Goal: Task Accomplishment & Management: Use online tool/utility

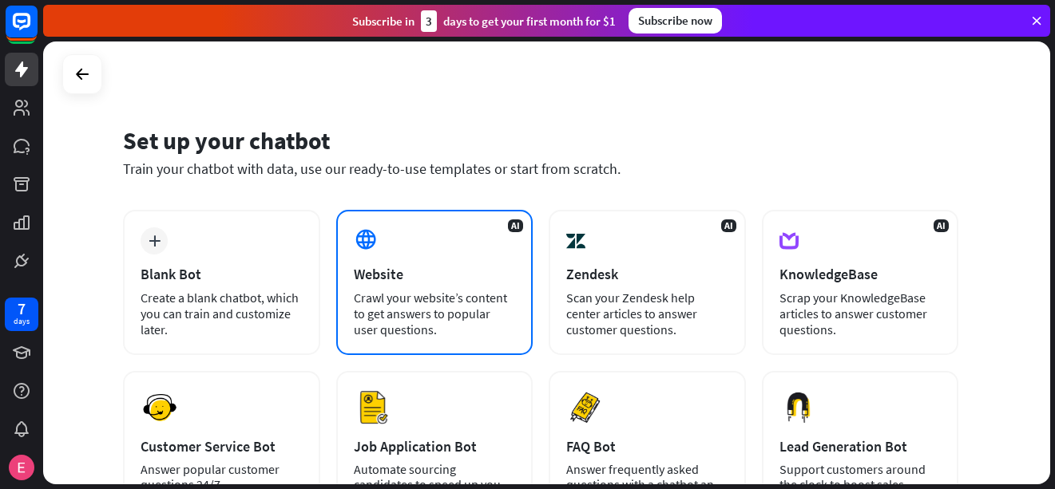
click at [355, 242] on icon at bounding box center [366, 240] width 24 height 24
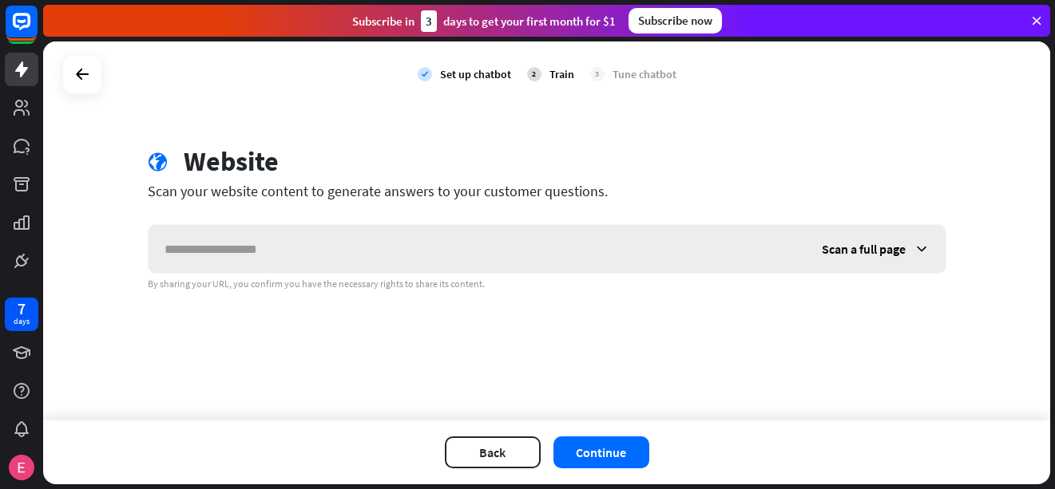
click at [361, 247] on input "text" at bounding box center [476, 249] width 657 height 48
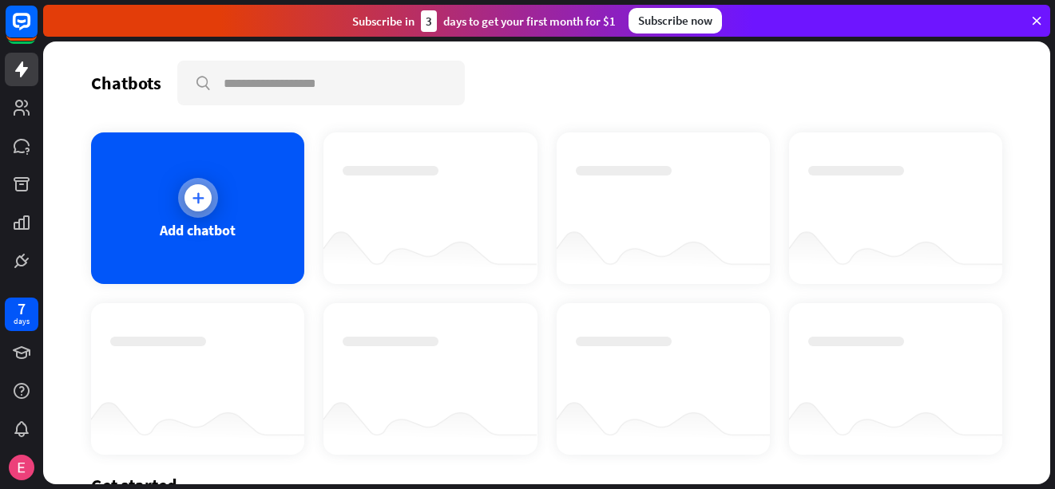
click at [233, 205] on div "Add chatbot" at bounding box center [197, 209] width 213 height 152
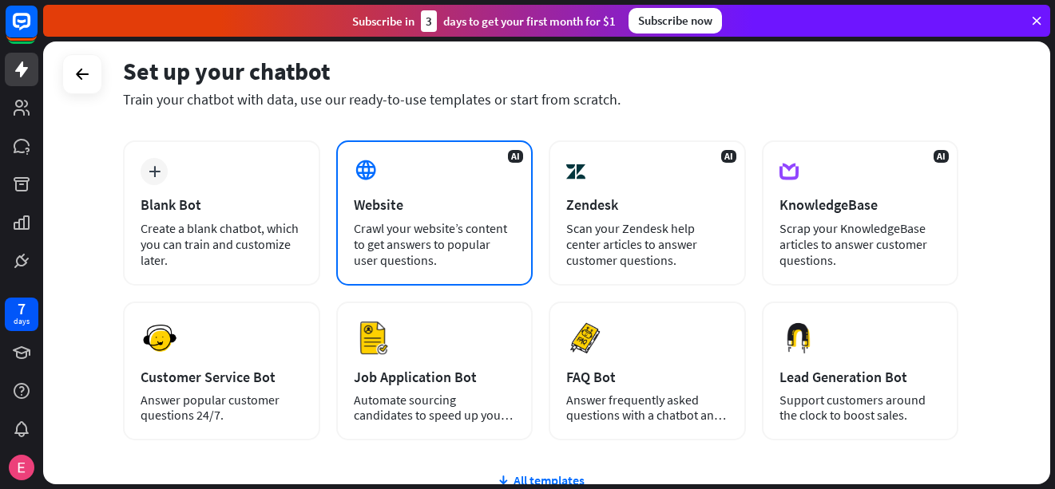
scroll to position [69, 0]
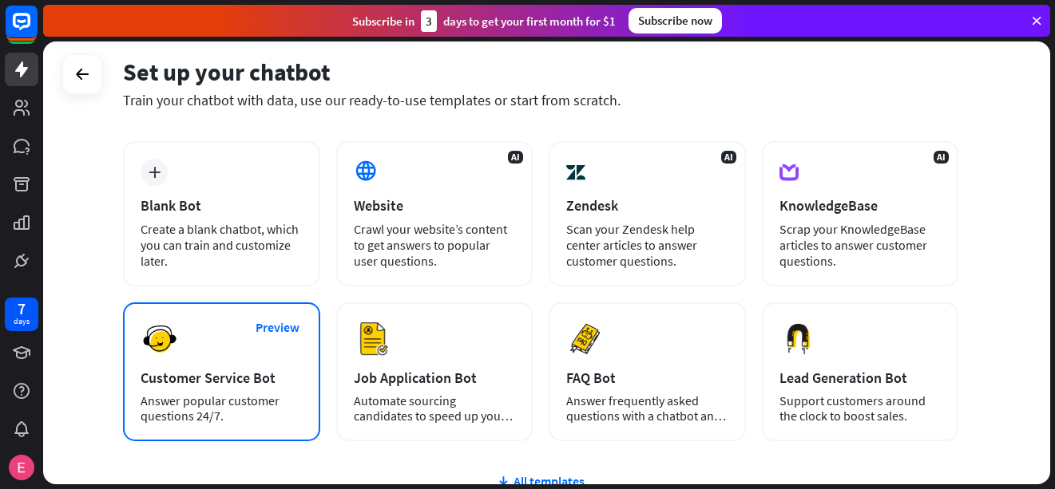
click at [201, 373] on div "Customer Service Bot" at bounding box center [222, 378] width 162 height 18
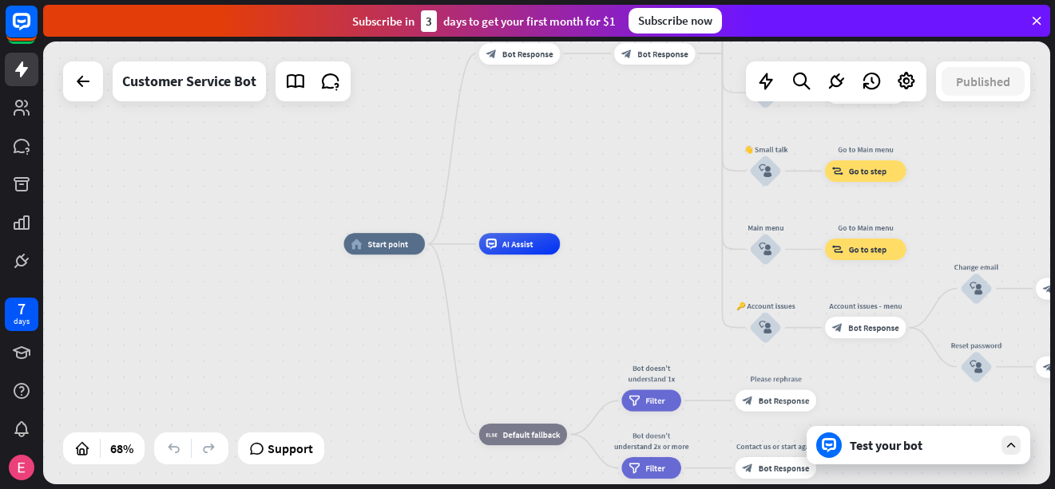
drag, startPoint x: 907, startPoint y: 427, endPoint x: 1000, endPoint y: 441, distance: 94.4
click at [1000, 441] on div "Test your bot" at bounding box center [918, 445] width 224 height 38
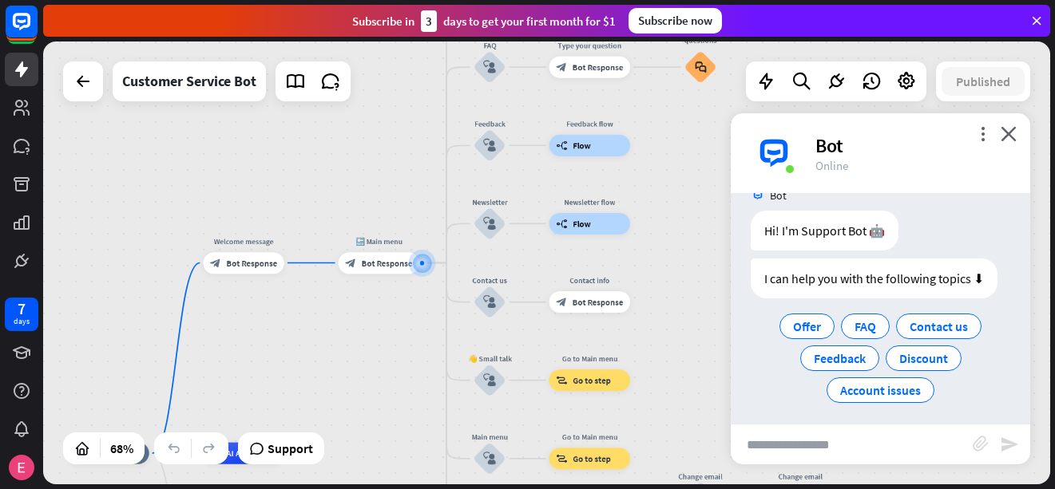
scroll to position [35, 0]
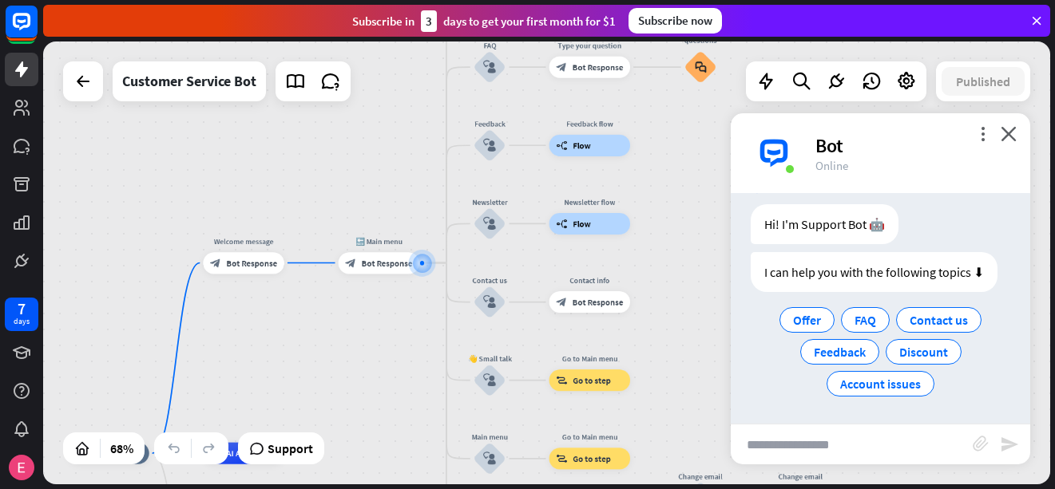
click at [828, 438] on input "text" at bounding box center [851, 445] width 242 height 40
type input "*"
type input "**********"
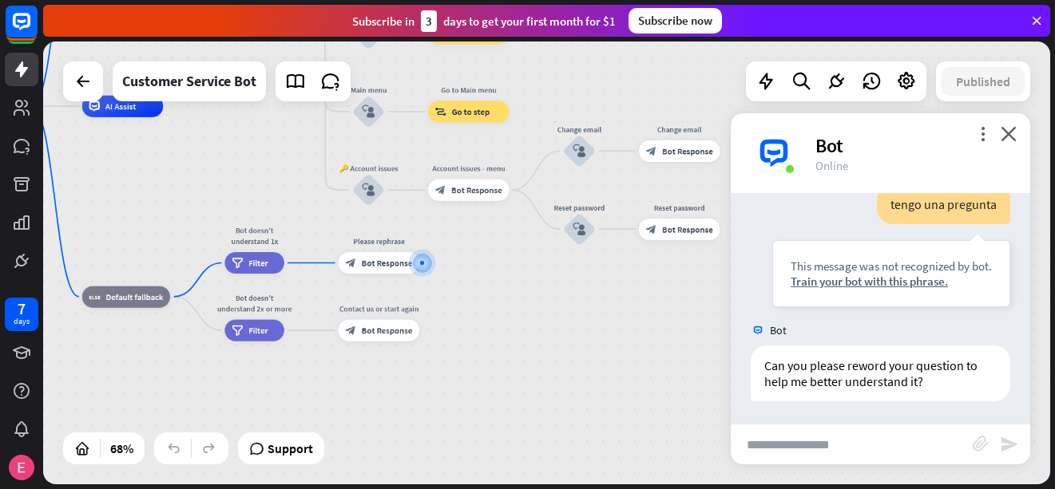
scroll to position [183, 0]
type input "**********"
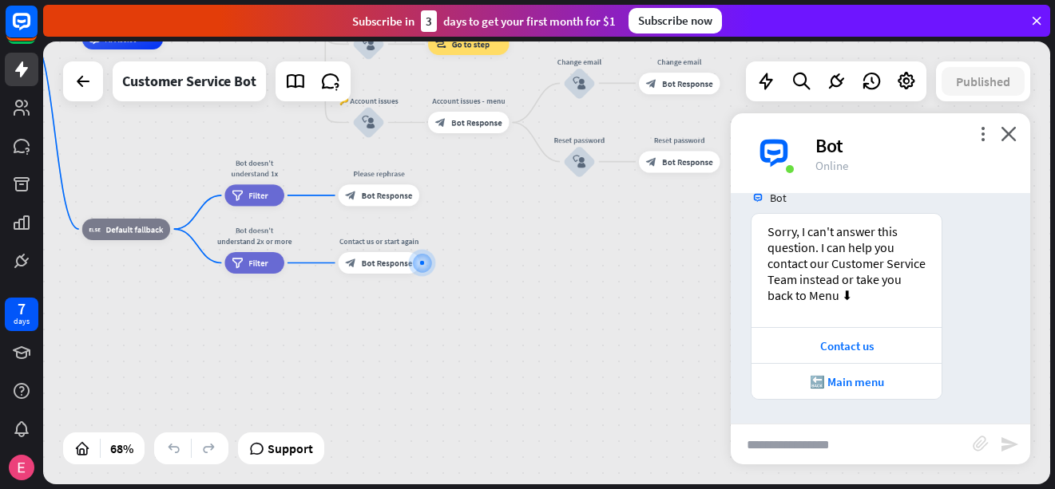
scroll to position [568, 0]
click at [825, 462] on input "text" at bounding box center [851, 445] width 242 height 40
type input "***"
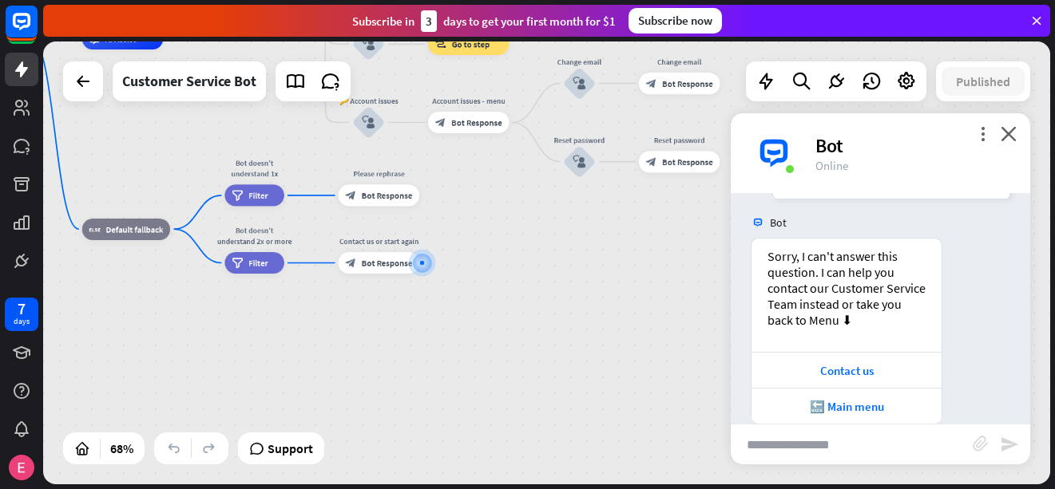
scroll to position [956, 0]
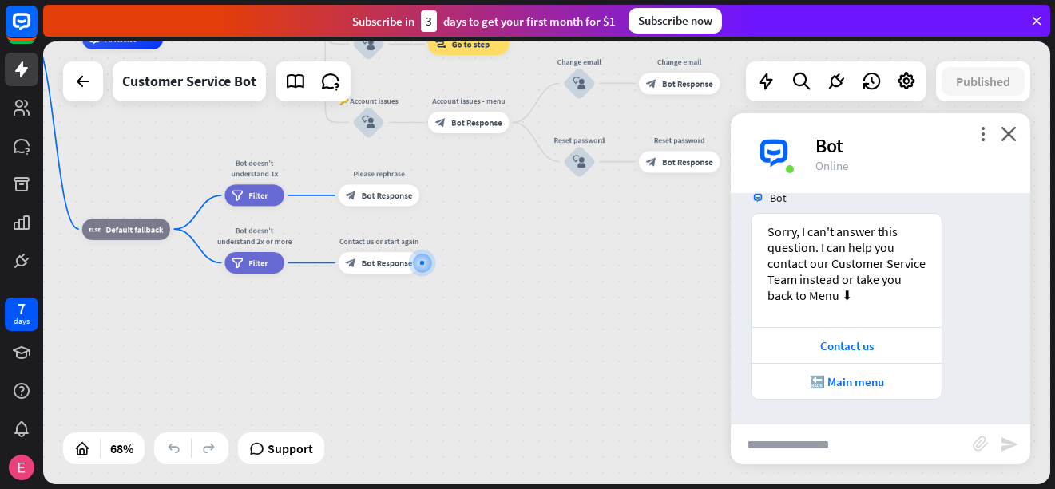
click at [1018, 137] on div "more_vert close Bot Online" at bounding box center [879, 153] width 299 height 80
click at [1007, 127] on icon "close" at bounding box center [1008, 133] width 16 height 15
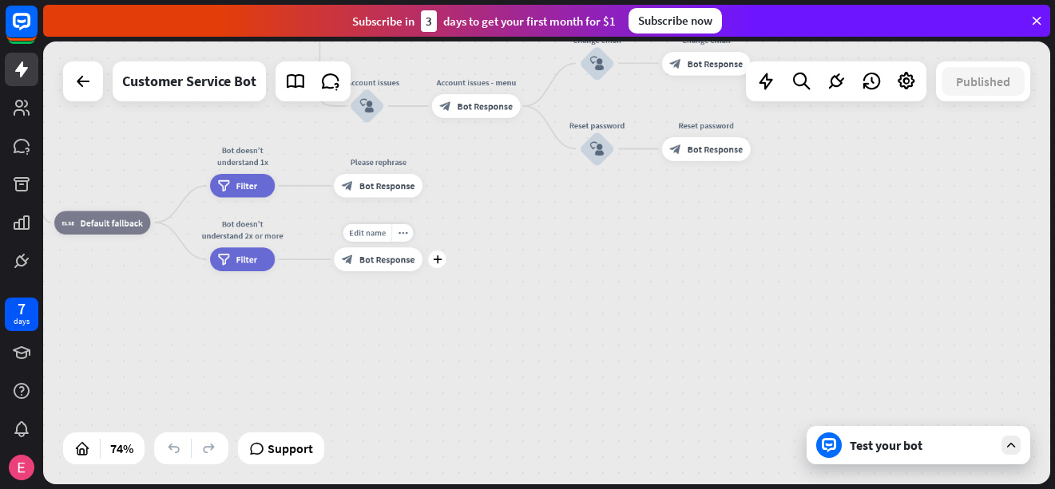
click at [372, 271] on div "Edit name more_horiz plus Contact us or start again block_bot_response Bot Resp…" at bounding box center [378, 259] width 89 height 24
click at [389, 264] on span "Bot Response" at bounding box center [386, 260] width 55 height 12
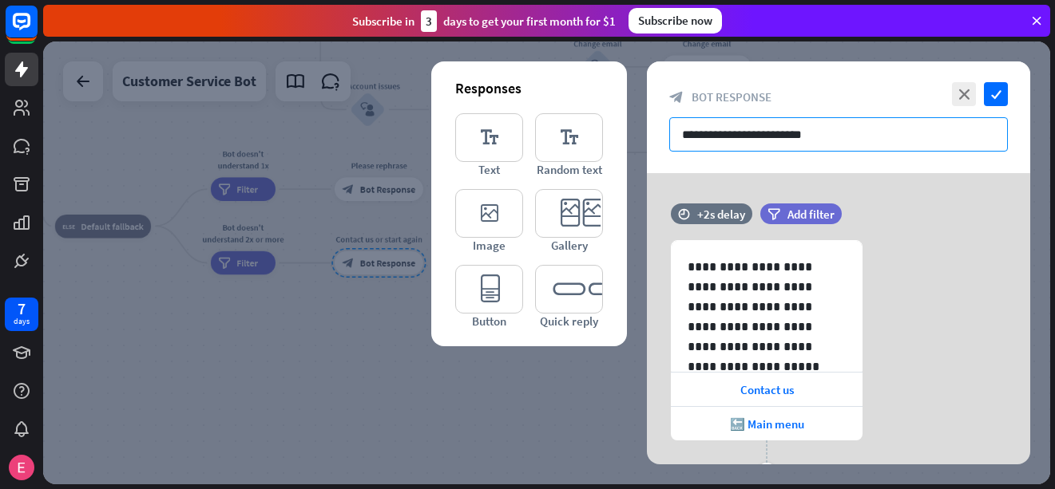
click at [792, 127] on input "**********" at bounding box center [838, 134] width 339 height 34
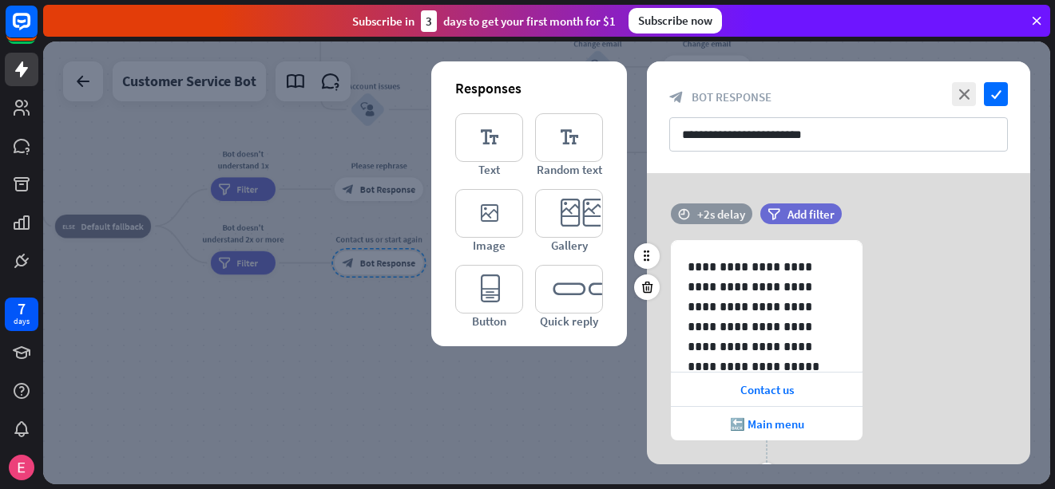
click at [695, 207] on div "time +2s delay" at bounding box center [711, 214] width 81 height 21
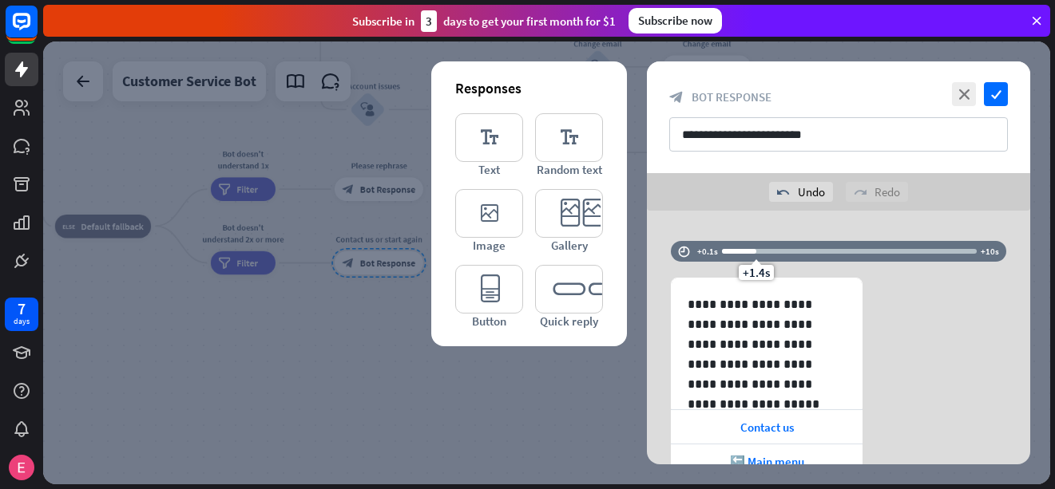
drag, startPoint x: 769, startPoint y: 216, endPoint x: 754, endPoint y: 216, distance: 14.4
click at [754, 216] on div "**********" at bounding box center [838, 394] width 383 height 367
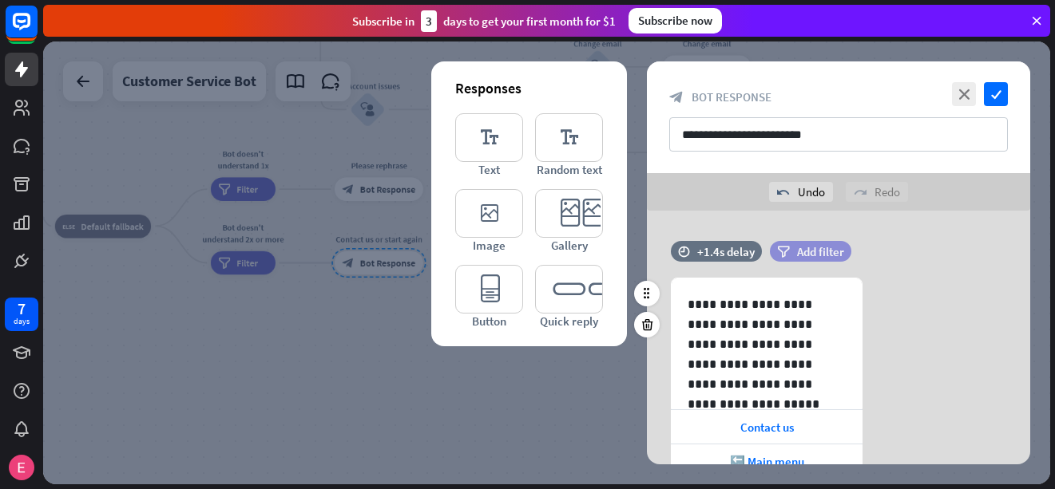
click at [787, 249] on icon "filter" at bounding box center [783, 252] width 13 height 12
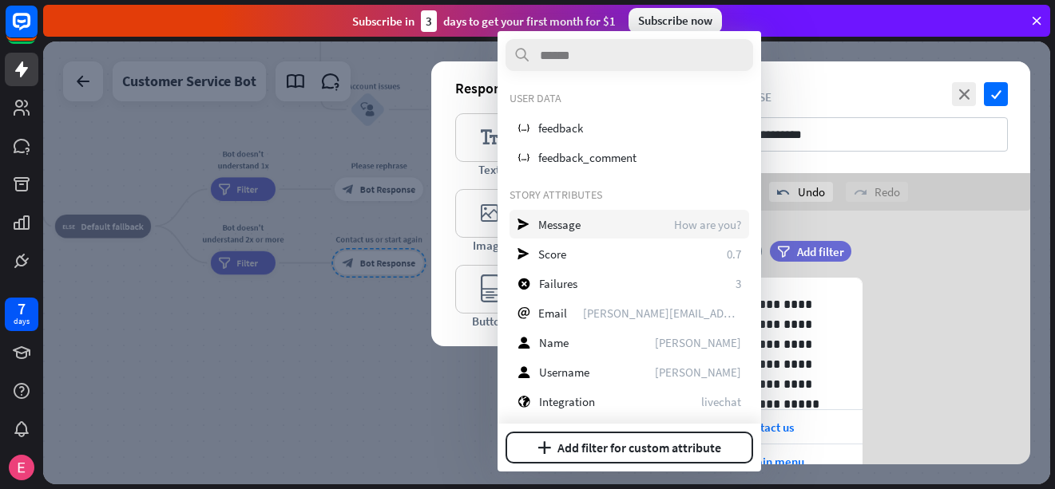
click at [629, 227] on div "send Message How are you?" at bounding box center [629, 224] width 240 height 29
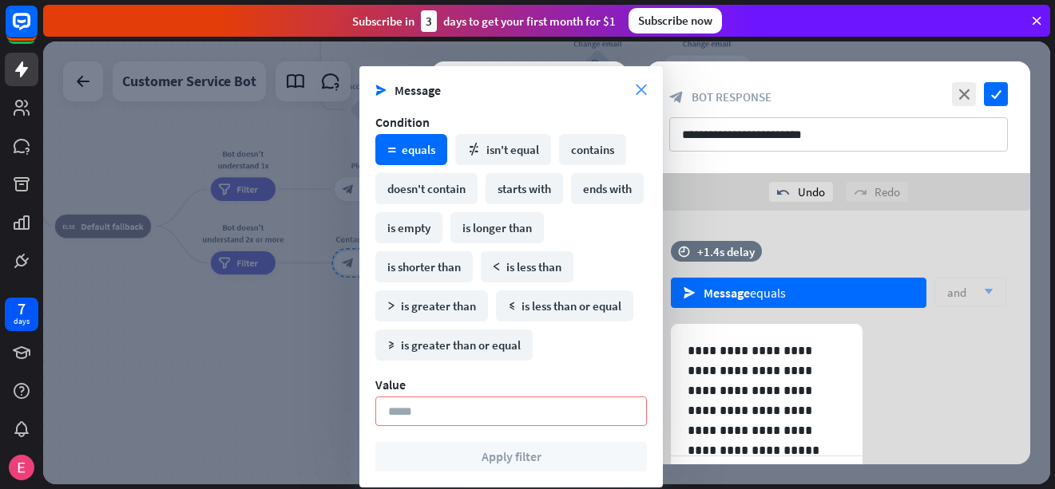
click at [639, 92] on icon "close" at bounding box center [640, 90] width 11 height 11
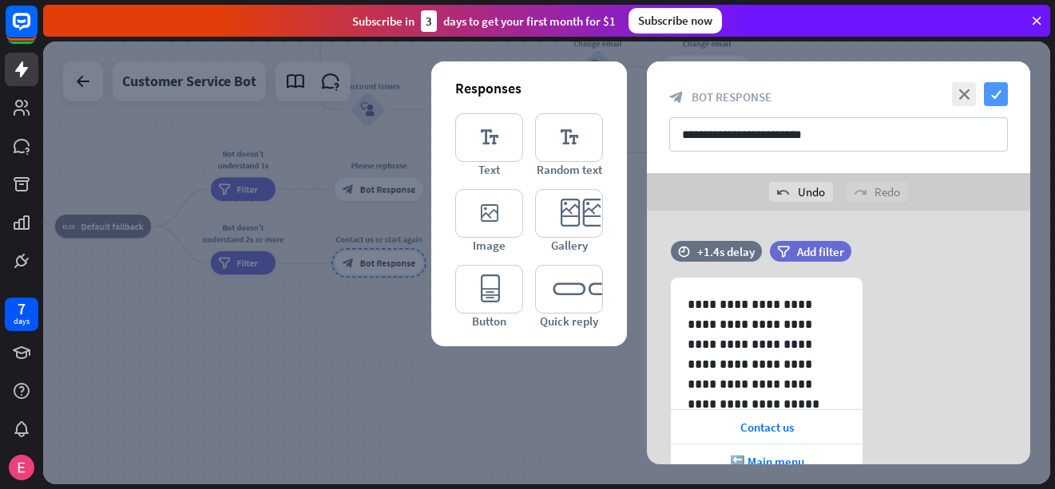
click at [996, 93] on icon "check" at bounding box center [996, 94] width 24 height 24
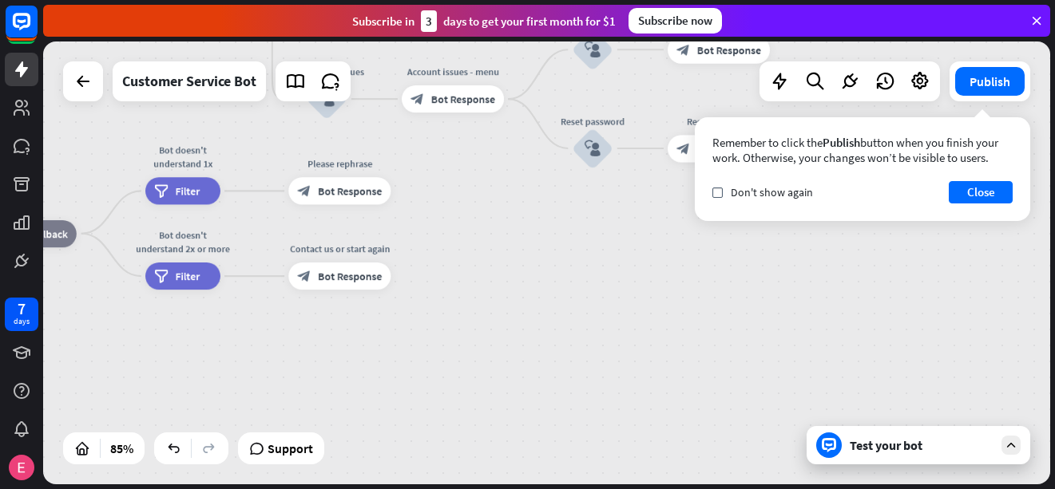
click at [956, 470] on div "home_2 Start point Welcome message block_bot_response Bot Response 🔙 Main menu …" at bounding box center [546, 263] width 1007 height 443
click at [948, 449] on div "Test your bot" at bounding box center [921, 445] width 144 height 16
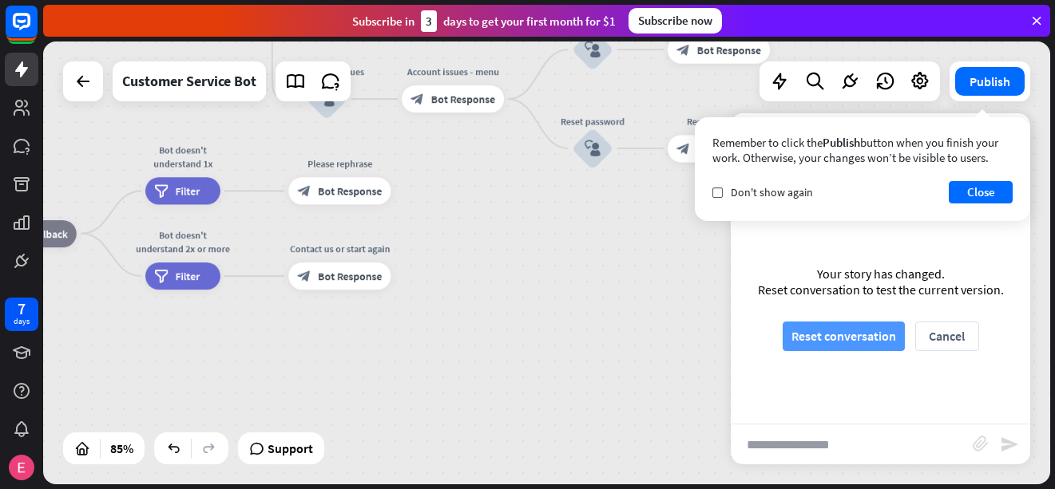
click at [866, 343] on button "Reset conversation" at bounding box center [843, 337] width 122 height 30
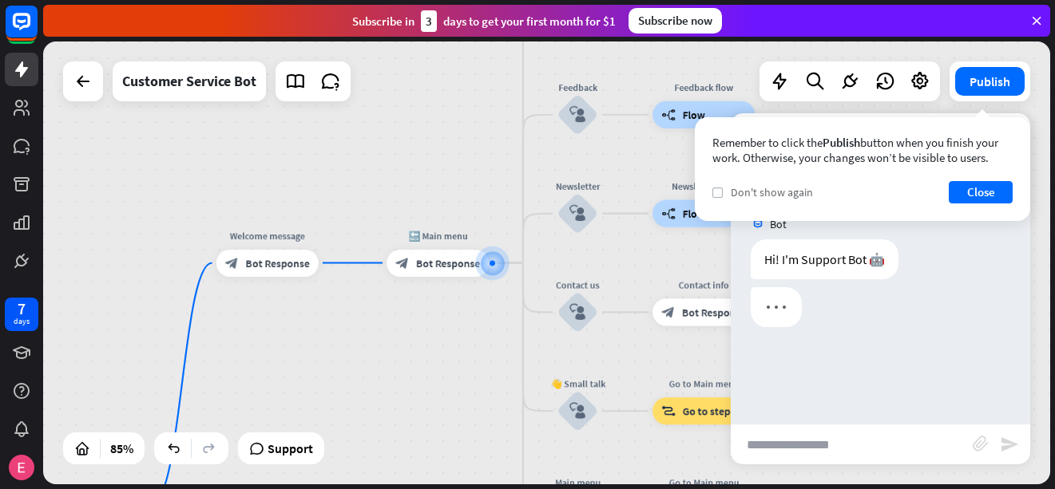
click at [717, 196] on icon "check" at bounding box center [717, 192] width 7 height 7
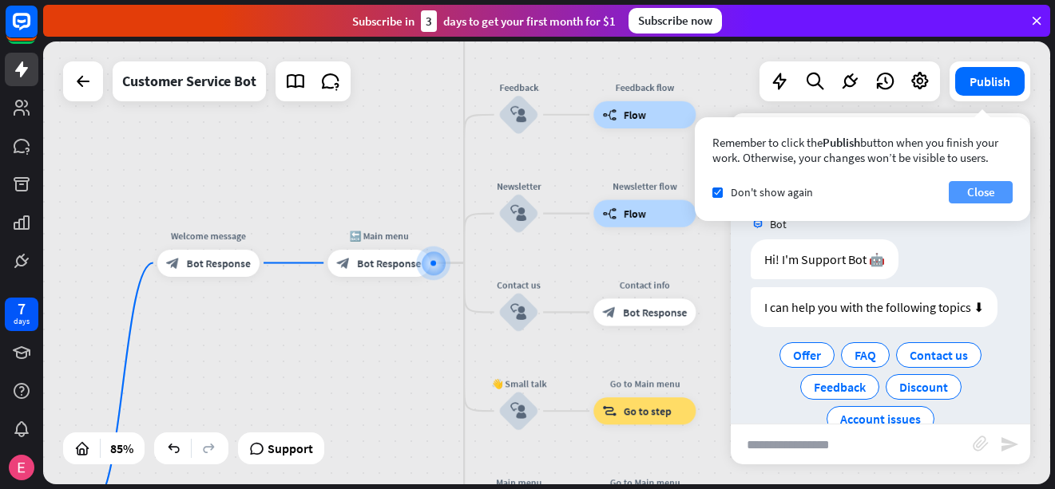
scroll to position [35, 0]
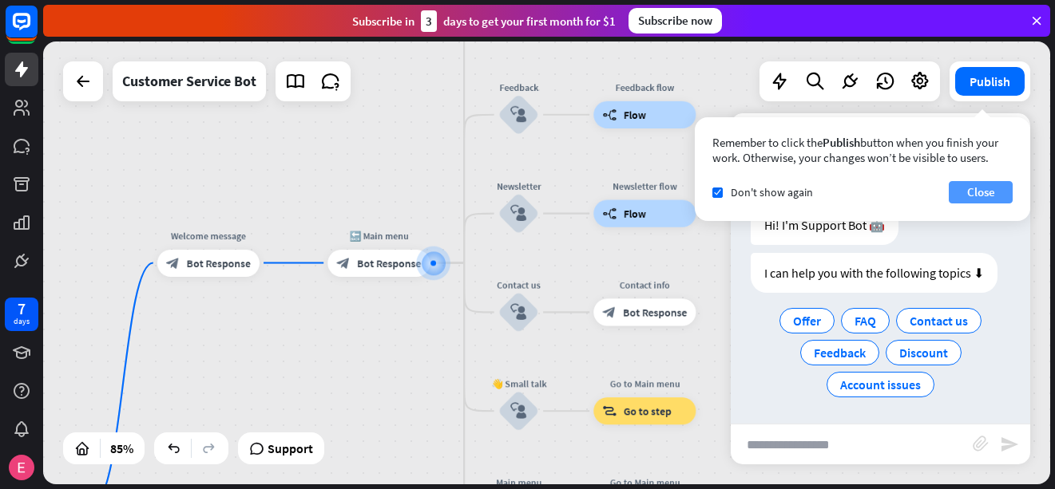
click at [970, 191] on button "Close" at bounding box center [980, 192] width 64 height 22
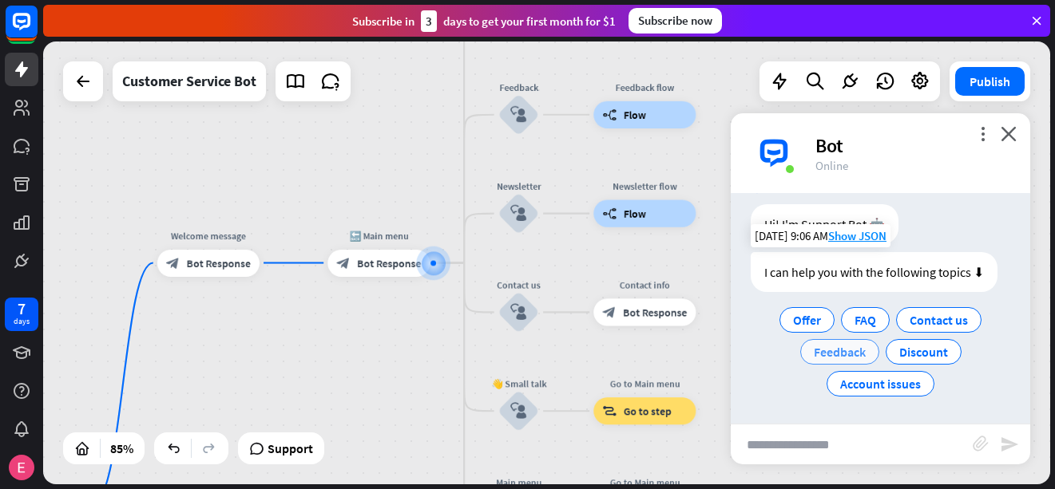
click at [863, 355] on div "Feedback" at bounding box center [839, 352] width 79 height 26
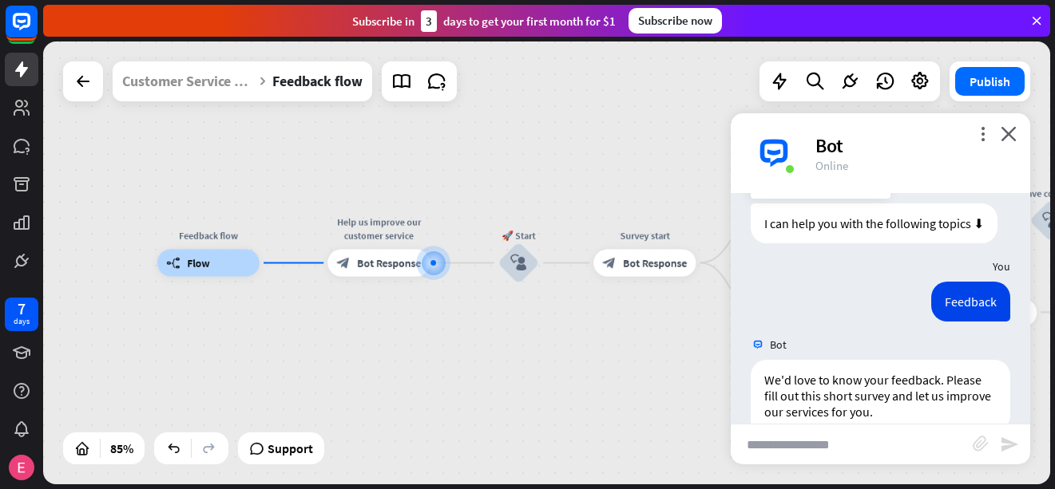
scroll to position [160, 0]
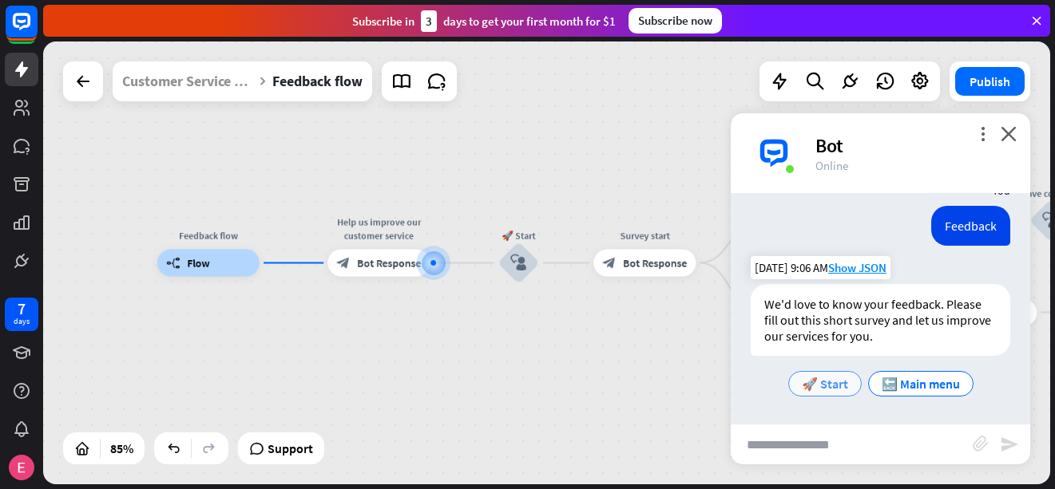
click at [824, 382] on span "🚀 Start" at bounding box center [825, 384] width 46 height 16
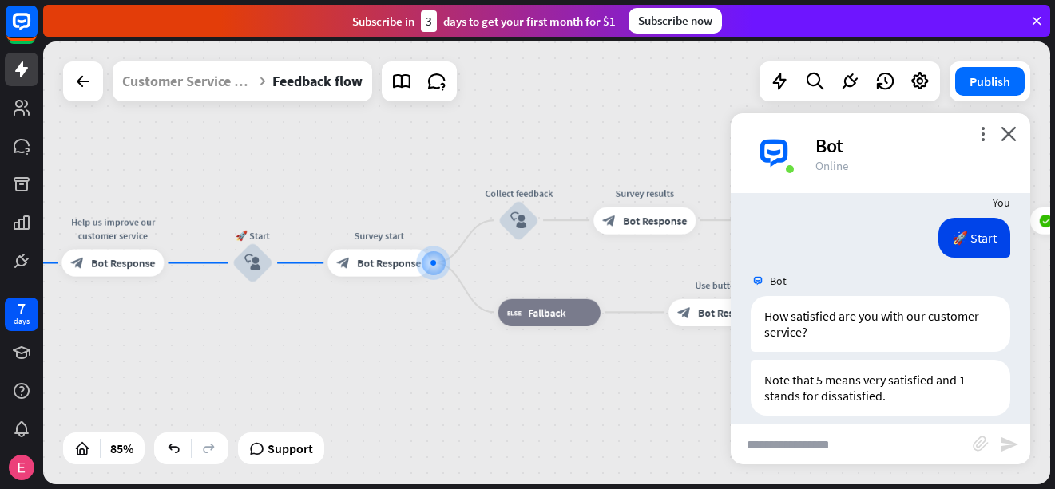
scroll to position [396, 0]
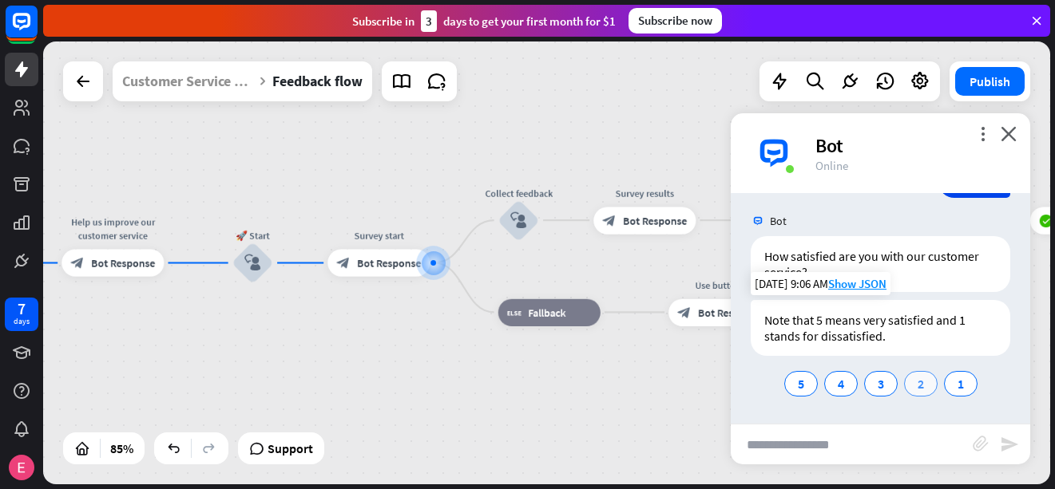
click at [905, 389] on div "2" at bounding box center [921, 384] width 34 height 26
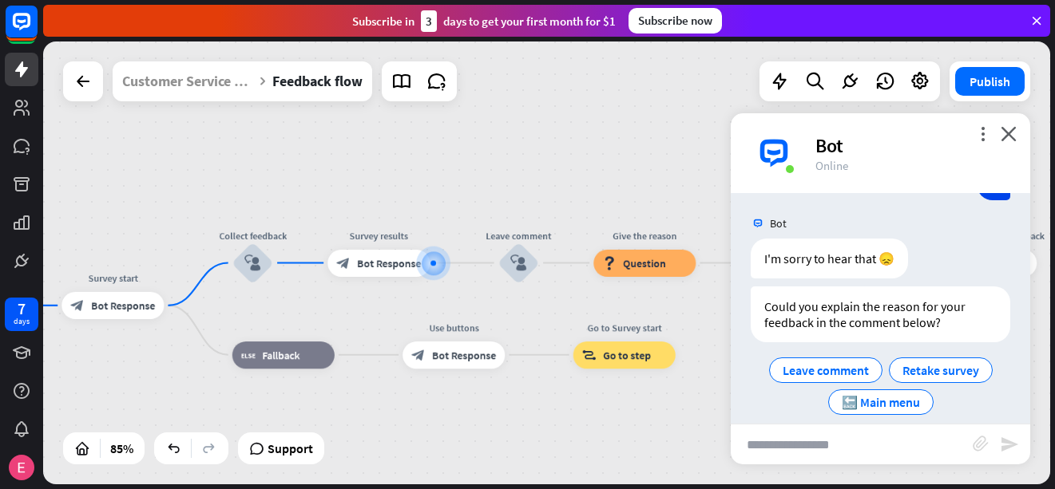
scroll to position [648, 0]
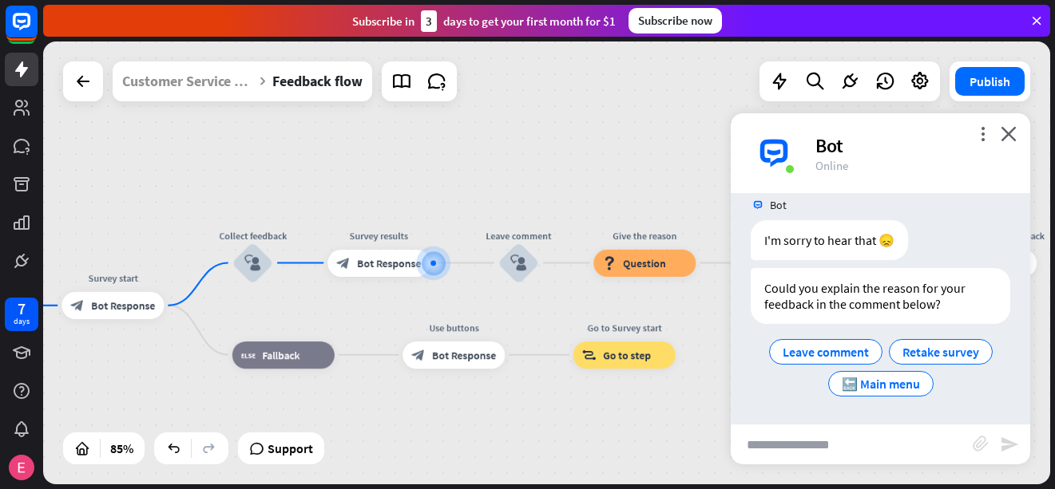
click at [857, 410] on div "Bot Hi! I'm Support Bot 🤖 [DATE] 9:06 AM Show JSON I can help you with the foll…" at bounding box center [879, 308] width 299 height 231
